Goal: Use online tool/utility

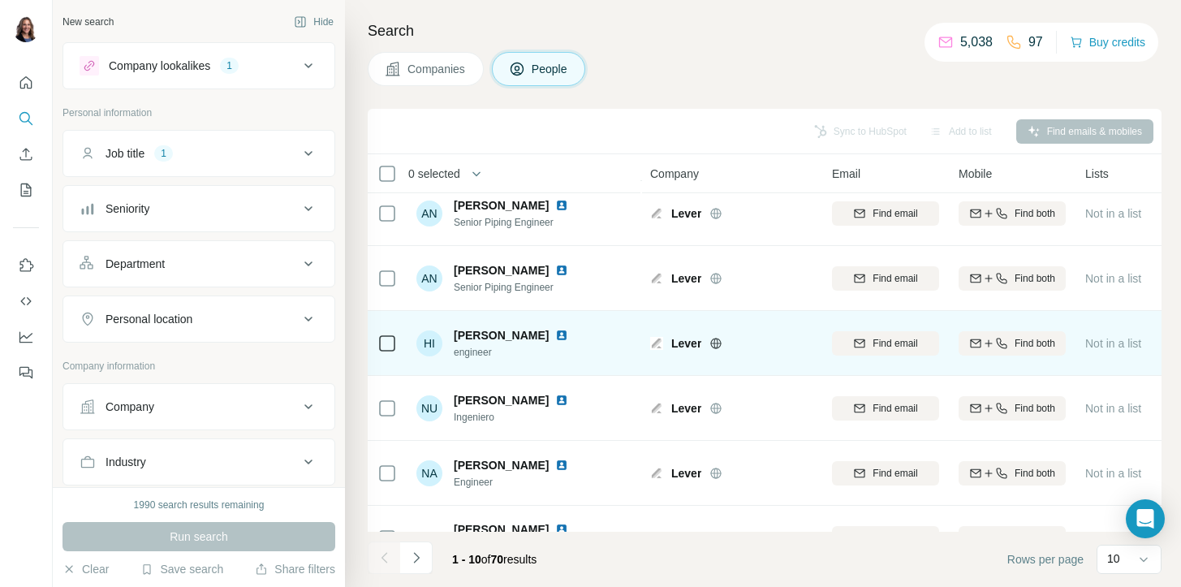
scroll to position [311, 0]
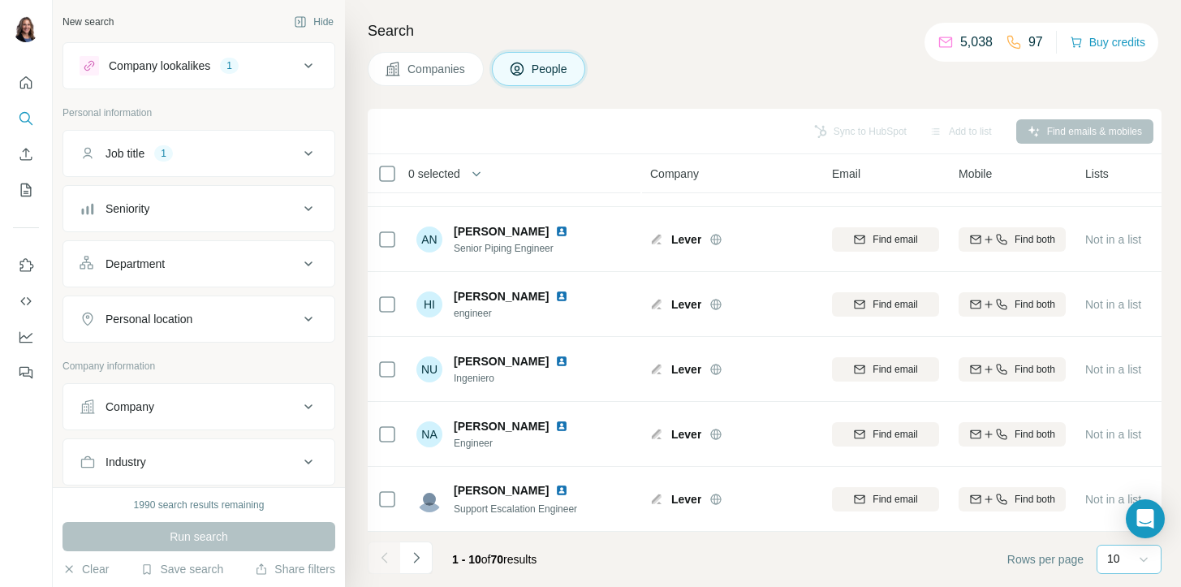
click at [1151, 555] on icon at bounding box center [1143, 559] width 16 height 16
click at [1110, 434] on p "60" at bounding box center [1116, 435] width 13 height 16
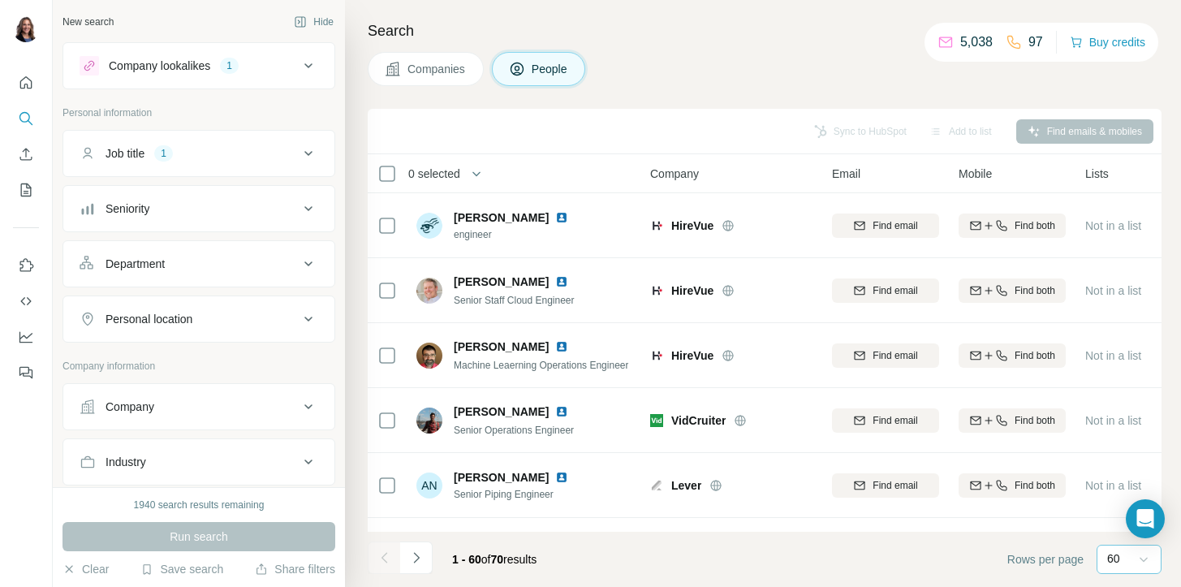
click at [307, 145] on icon at bounding box center [308, 153] width 19 height 19
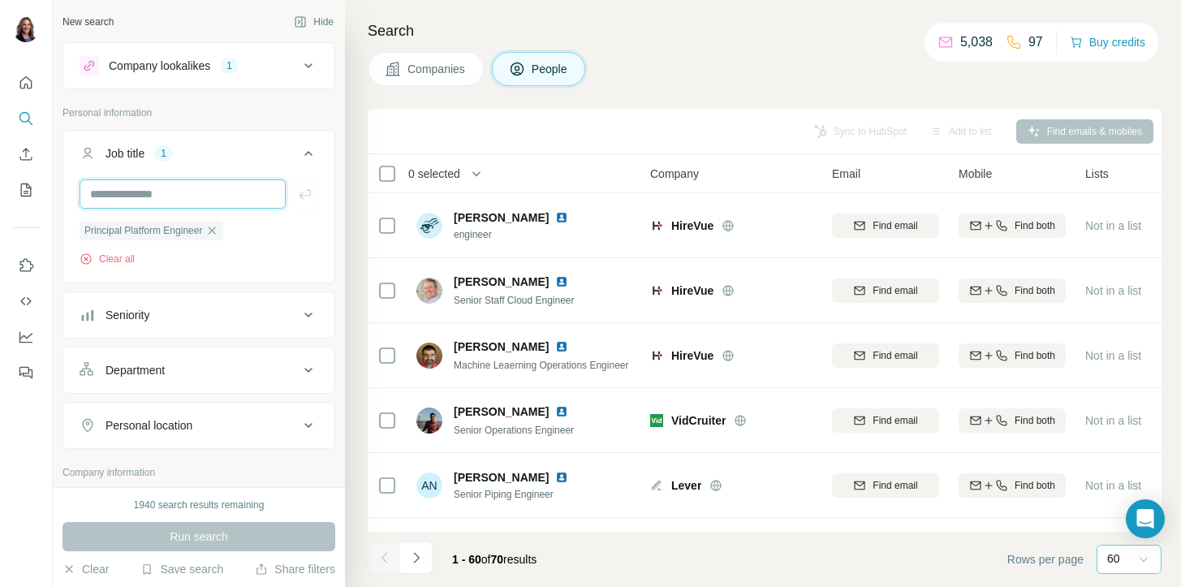
click at [176, 196] on input "text" at bounding box center [183, 193] width 206 height 29
type input "**********"
click at [312, 192] on icon "button" at bounding box center [305, 194] width 16 height 16
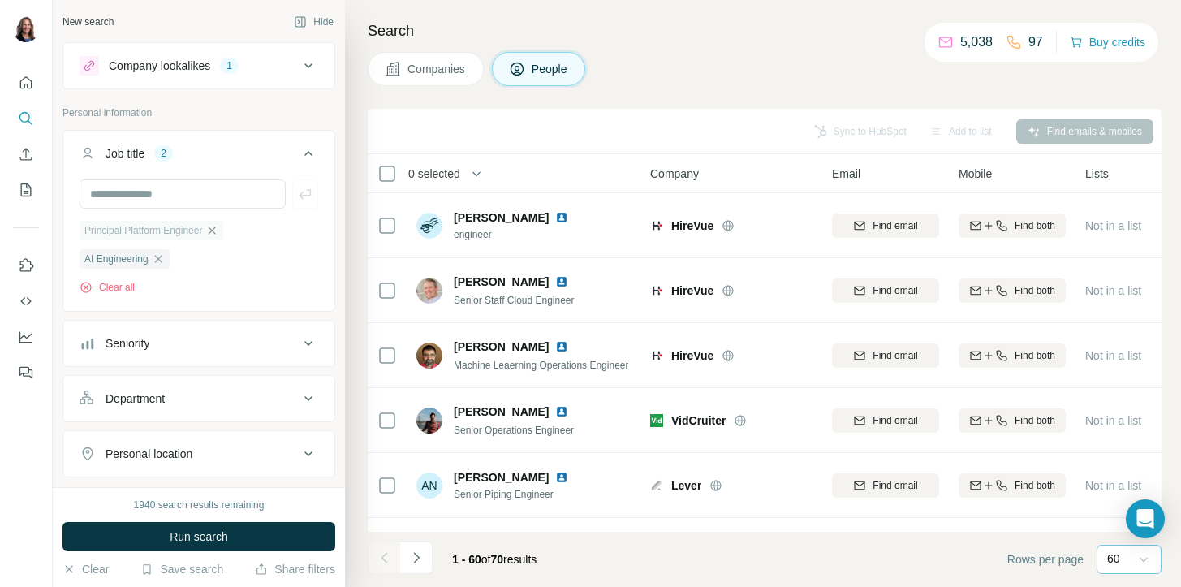
click at [218, 226] on icon "button" at bounding box center [211, 230] width 13 height 13
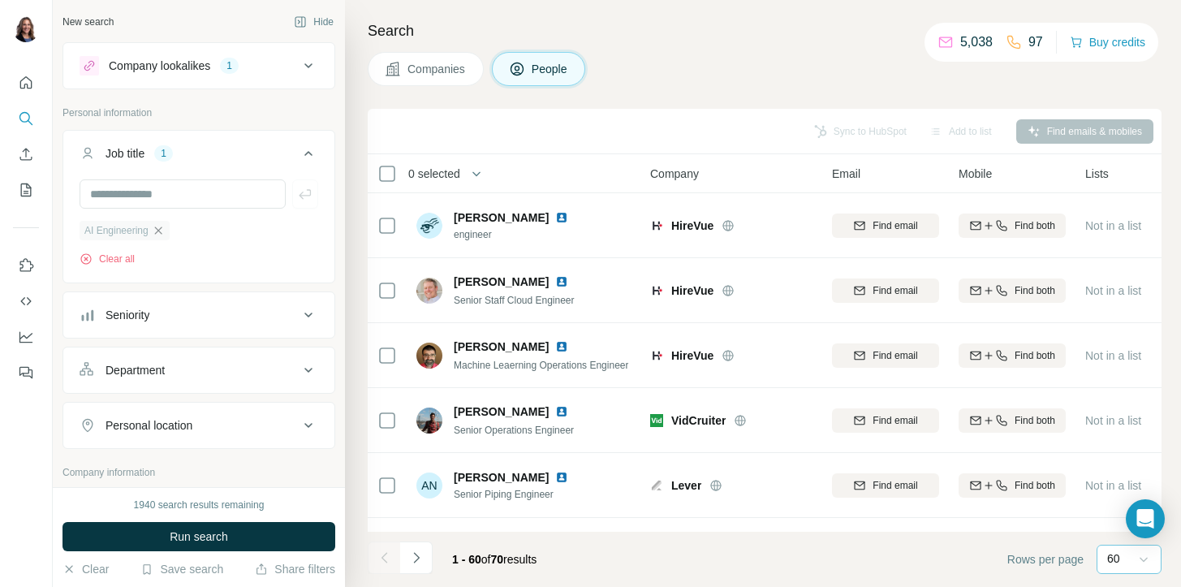
click at [158, 222] on div "AI Engineering" at bounding box center [125, 230] width 90 height 19
click at [159, 225] on icon "button" at bounding box center [158, 230] width 13 height 13
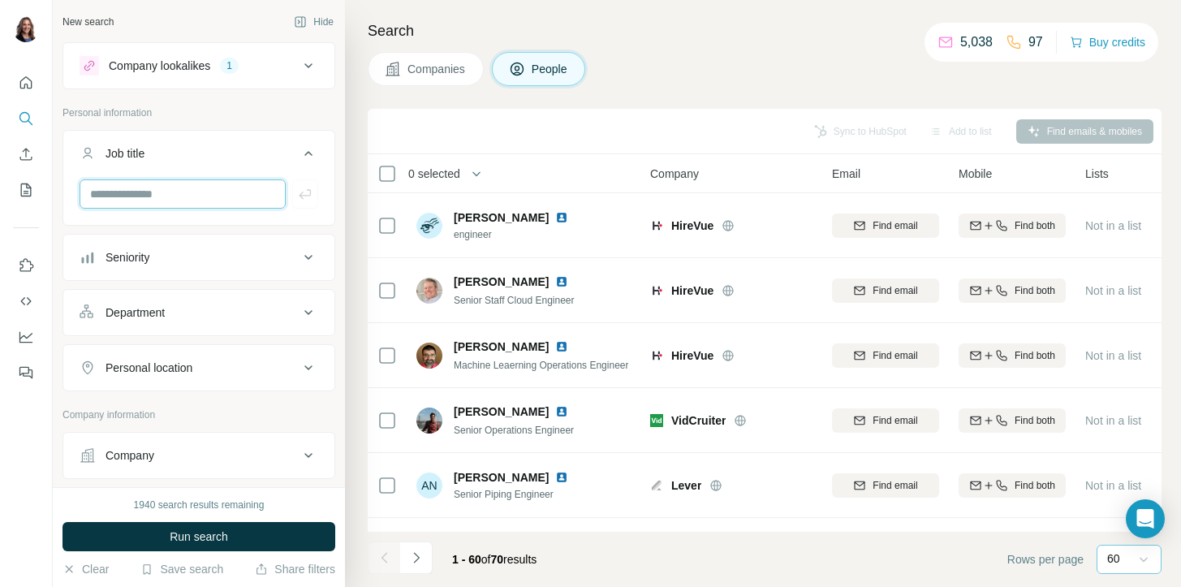
click at [161, 196] on input "text" at bounding box center [183, 193] width 206 height 29
type input "**********"
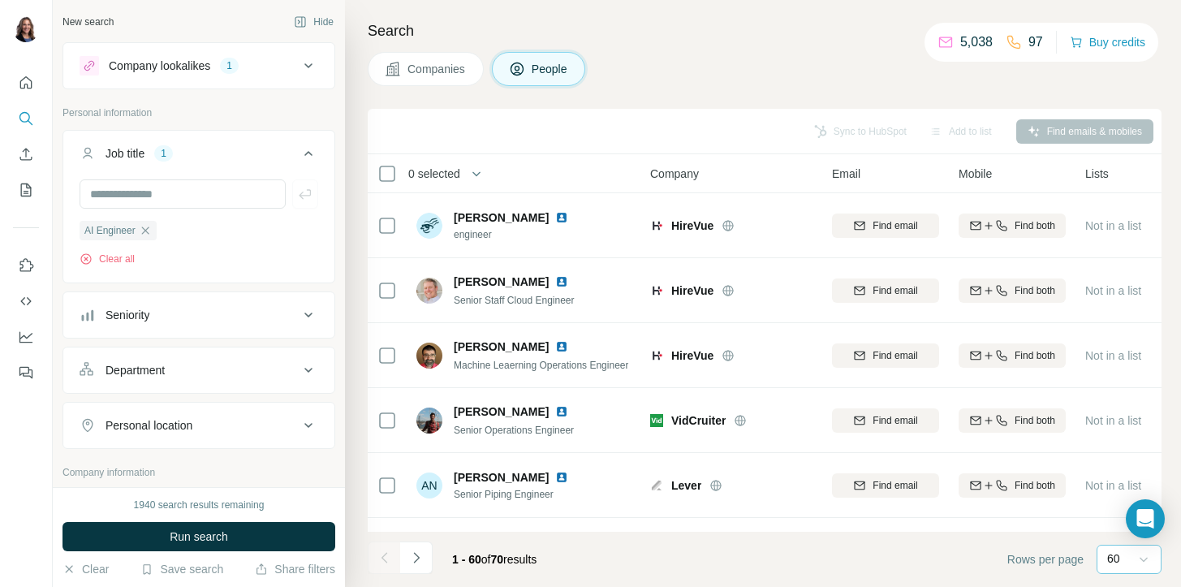
click at [189, 62] on div "Company lookalikes" at bounding box center [159, 66] width 101 height 16
